Goal: Task Accomplishment & Management: Use online tool/utility

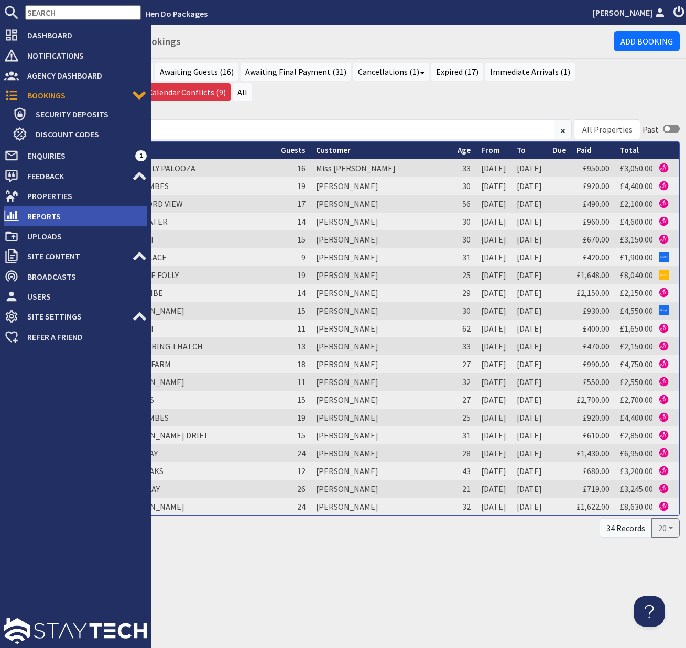
click at [35, 211] on span "Reports" at bounding box center [83, 216] width 128 height 17
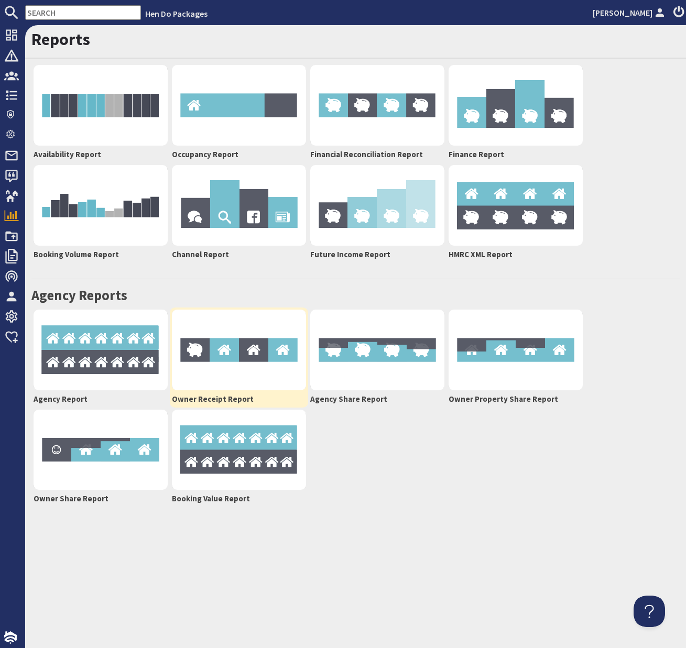
click at [274, 347] on img at bounding box center [239, 350] width 134 height 81
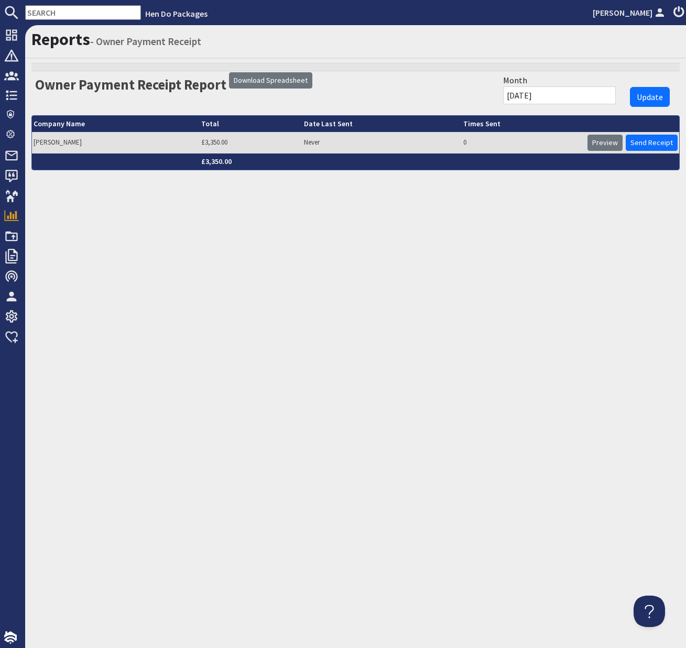
click at [581, 94] on input "[DATE]" at bounding box center [559, 95] width 113 height 18
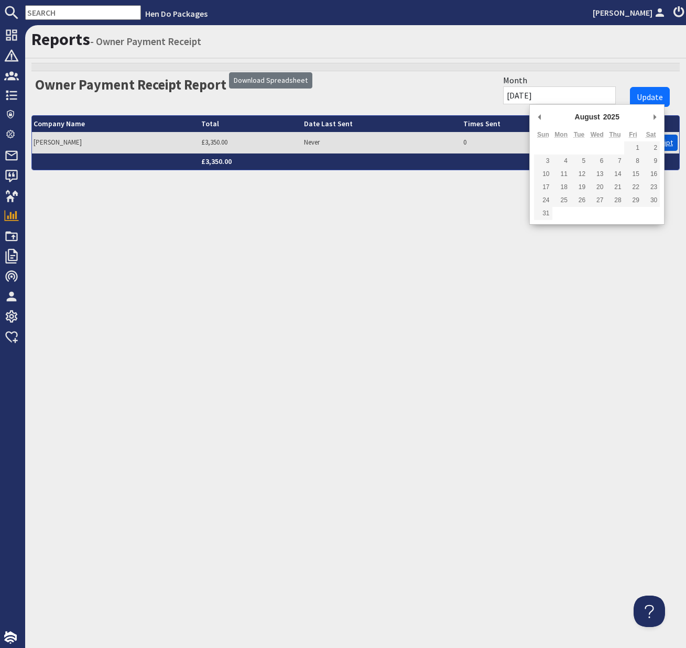
type input "[DATE]"
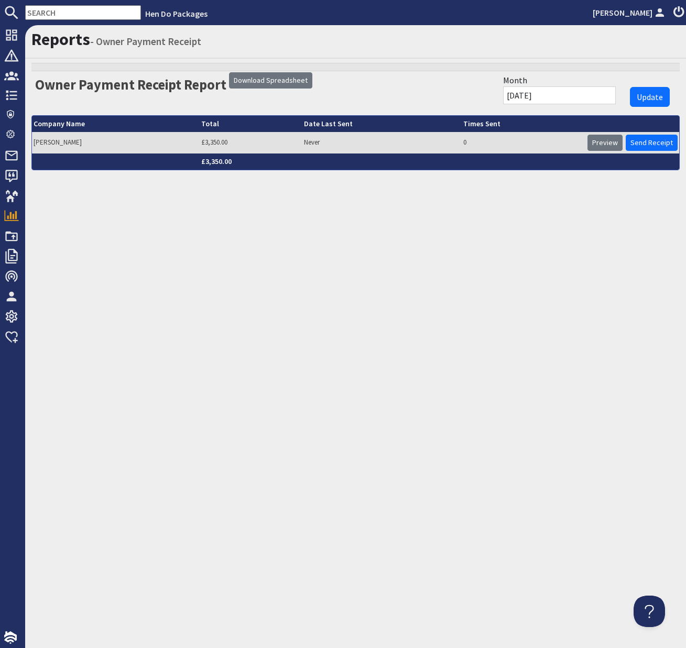
click at [653, 96] on span "Update" at bounding box center [649, 97] width 26 height 10
